Goal: Transaction & Acquisition: Purchase product/service

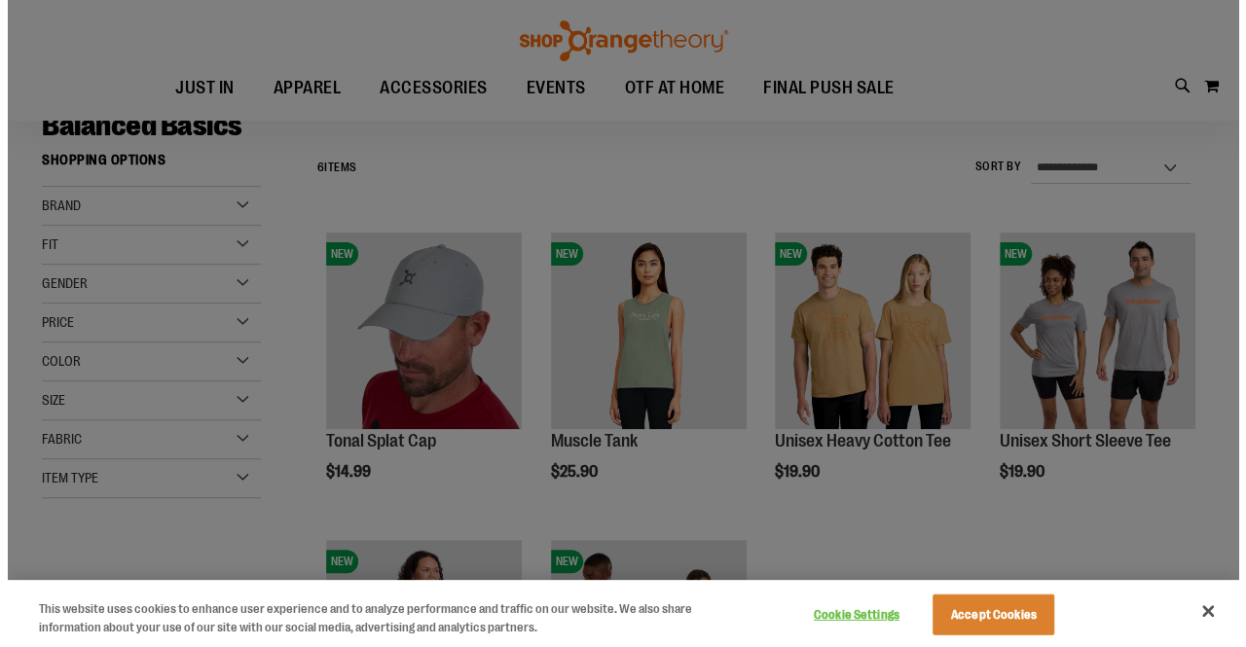
scroll to position [154, 0]
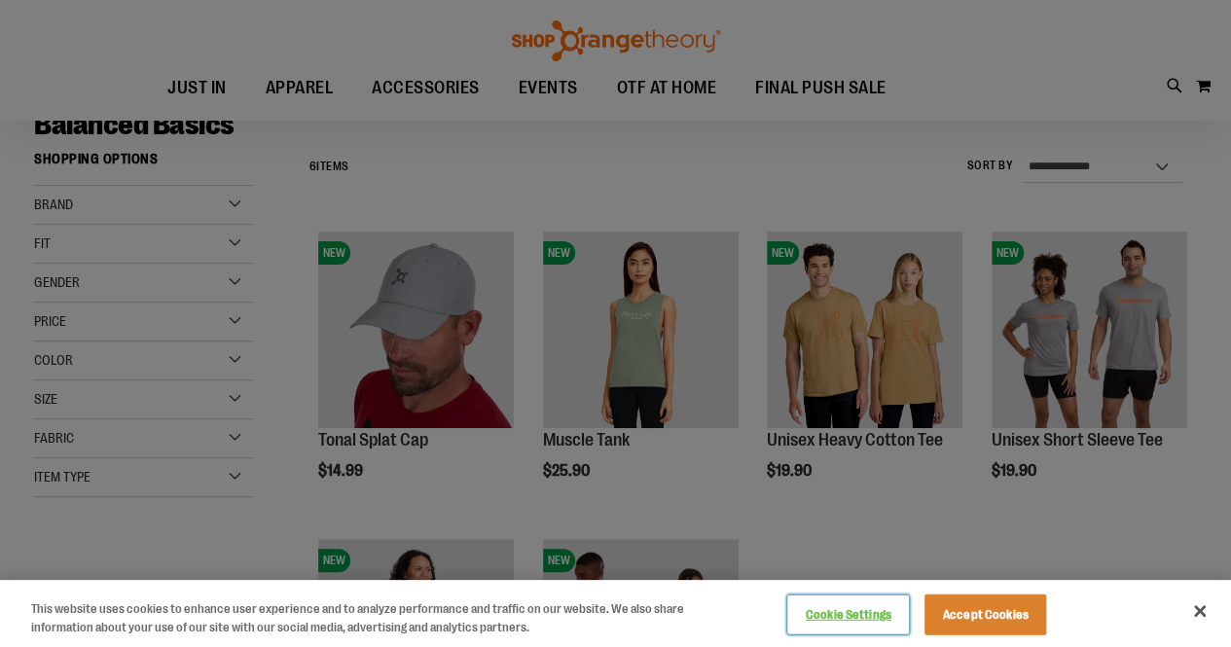
click at [867, 624] on button "Cookie Settings" at bounding box center [848, 615] width 122 height 39
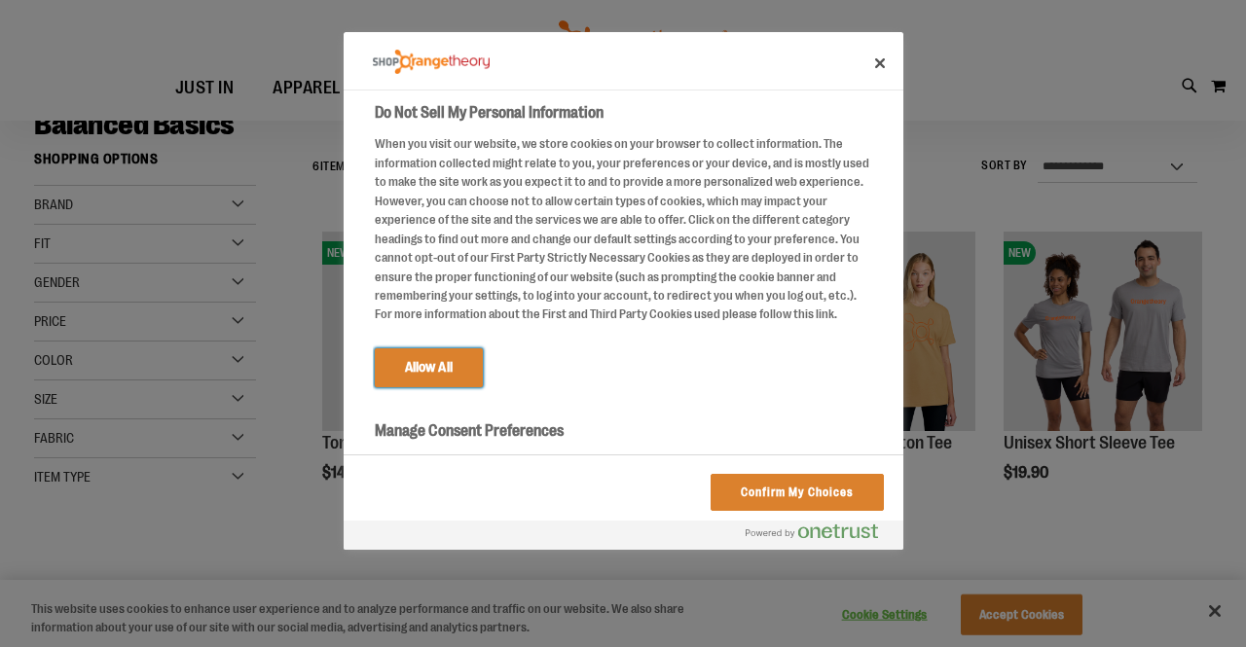
scroll to position [118, 0]
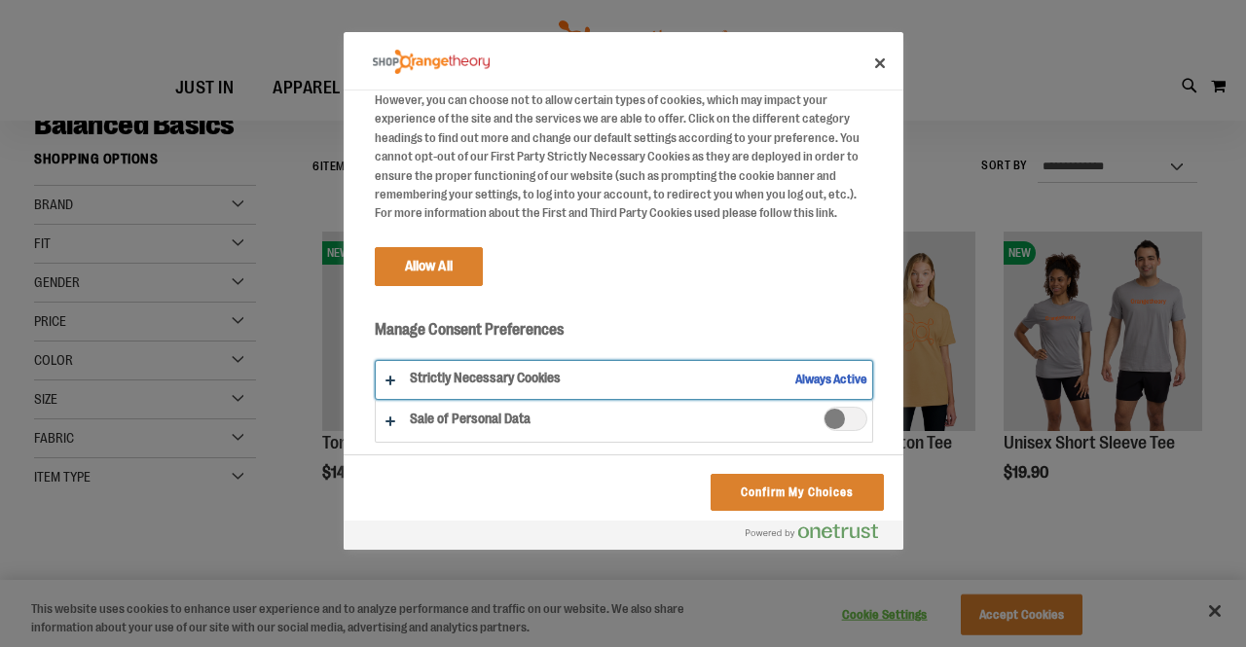
click at [745, 379] on button "Do Not Sell My Personal Information" at bounding box center [624, 380] width 496 height 38
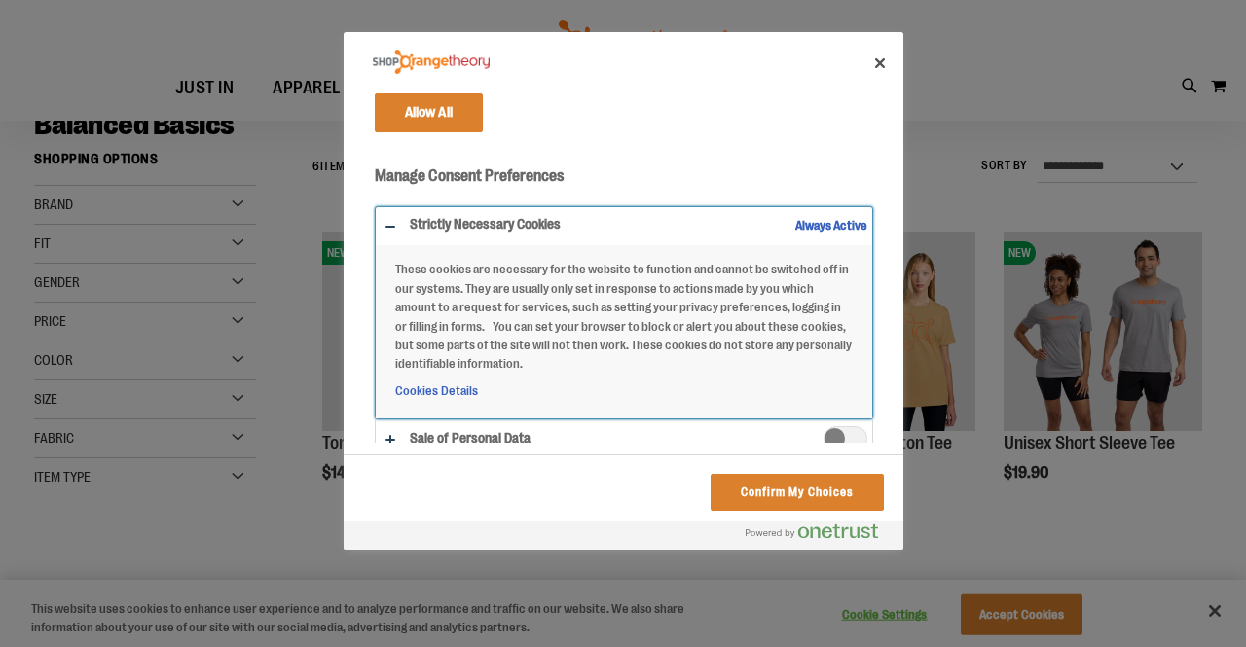
scroll to position [292, 0]
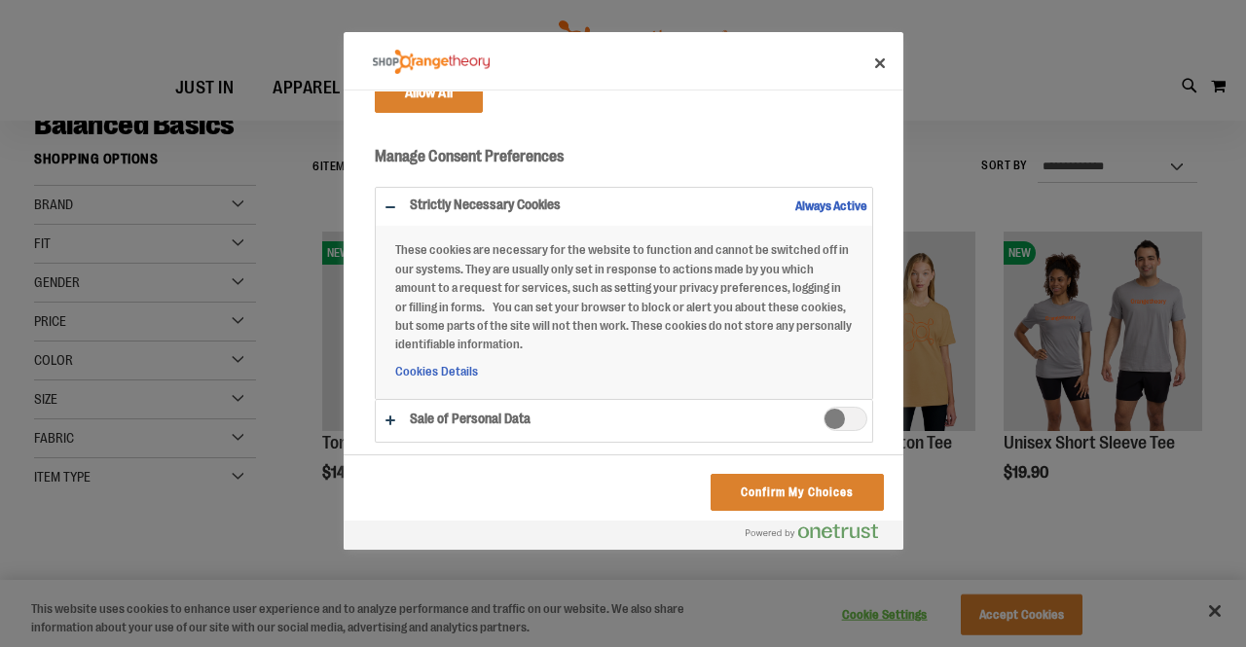
click at [823, 419] on label "Sale of Personal Data" at bounding box center [845, 419] width 44 height 24
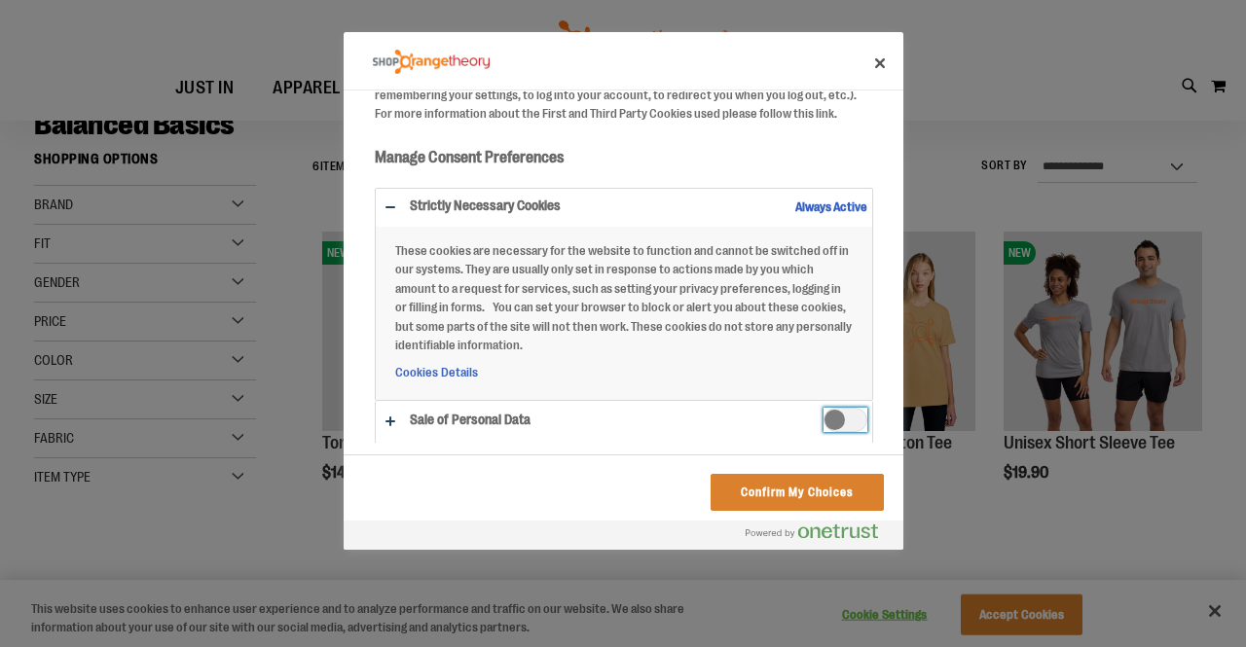
scroll to position [218, 0]
click at [823, 419] on span "Sale of Personal Data" at bounding box center [845, 420] width 44 height 24
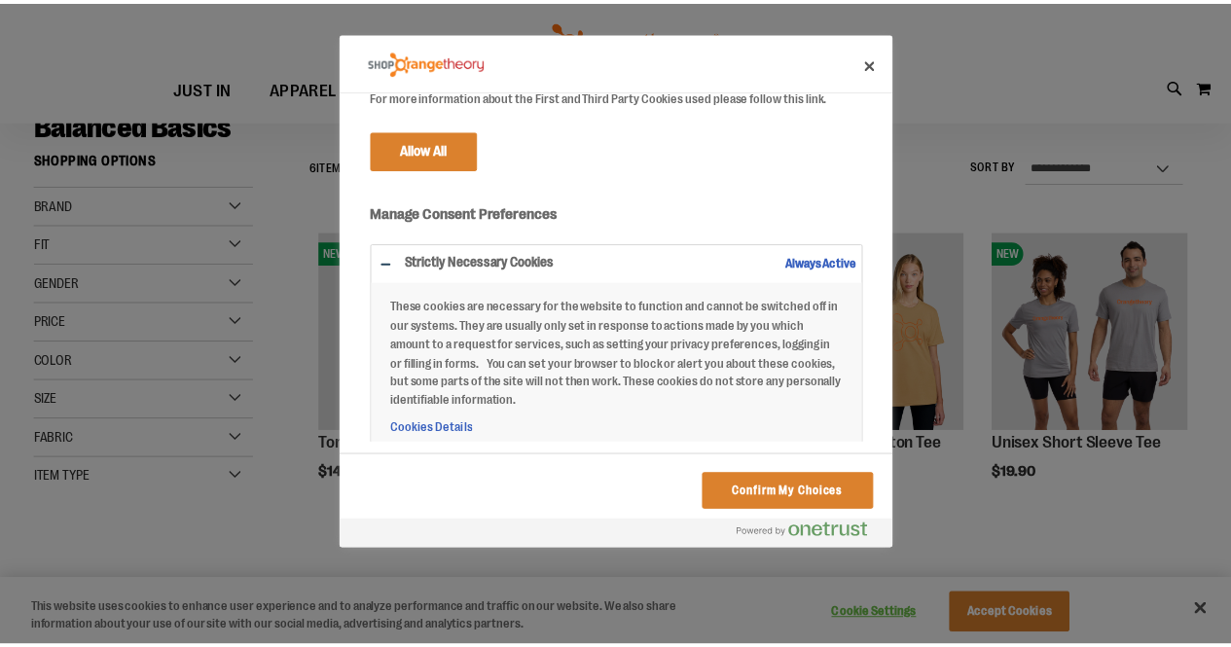
scroll to position [292, 0]
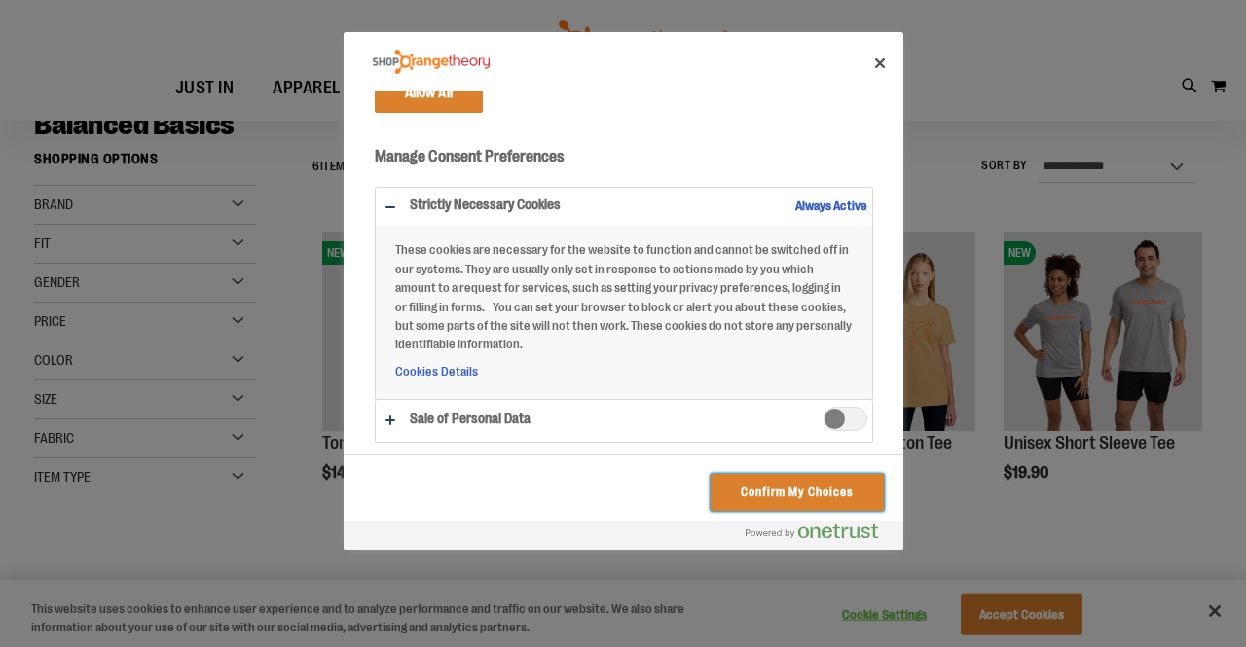
click at [773, 497] on button "Confirm My Choices" at bounding box center [796, 492] width 172 height 37
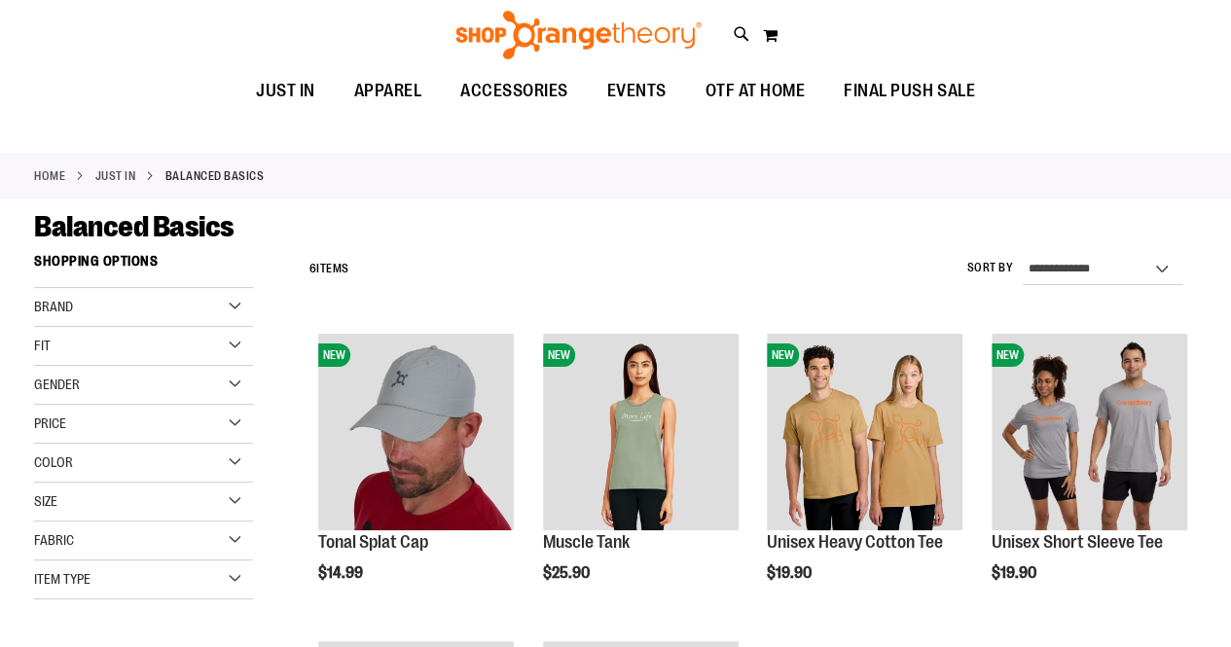
scroll to position [0, 0]
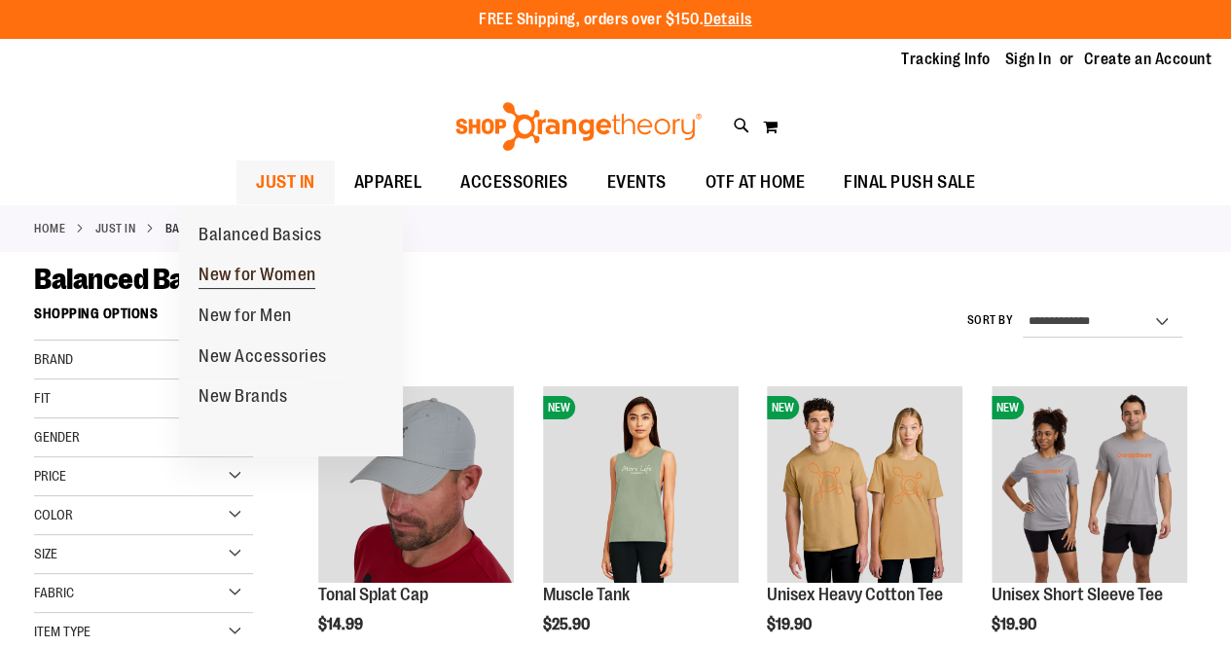
click at [256, 268] on span "New for Women" at bounding box center [258, 277] width 118 height 24
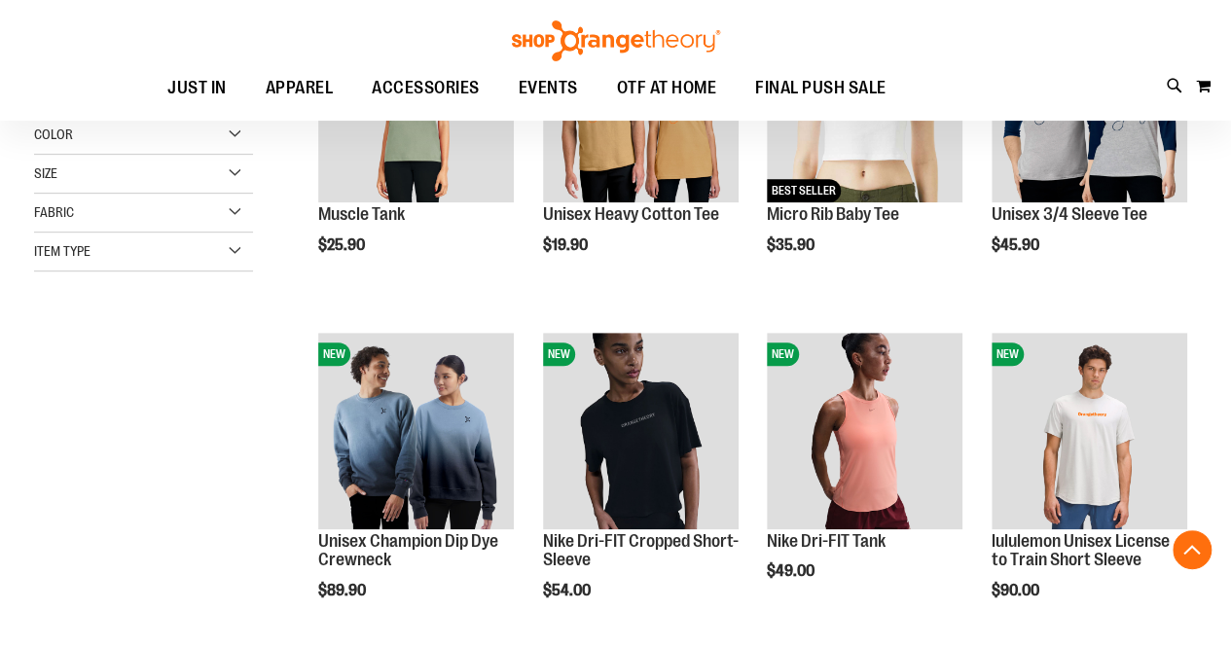
scroll to position [382, 0]
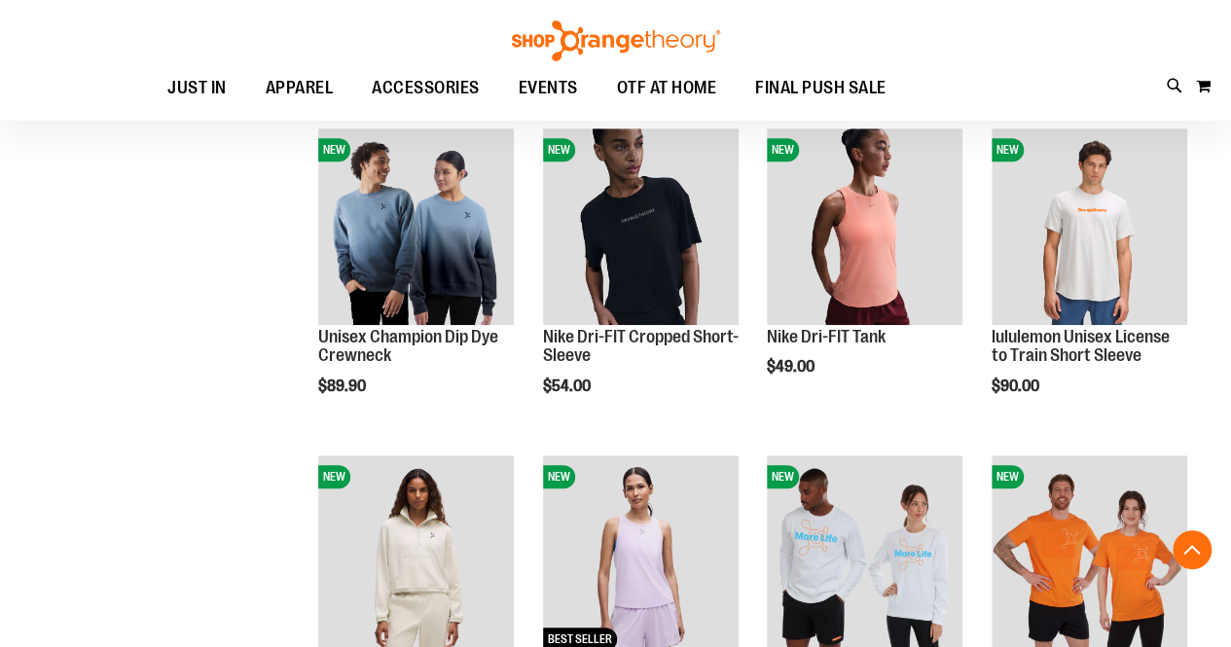
scroll to position [588, 0]
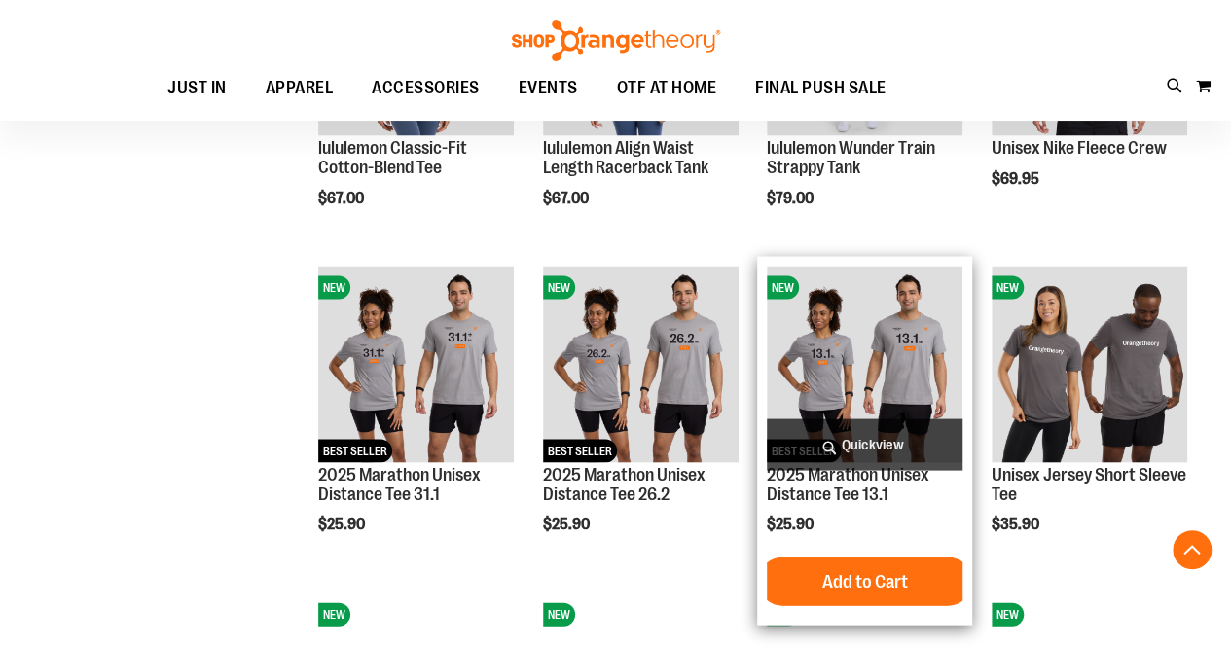
scroll to position [1743, 0]
